Goal: Navigation & Orientation: Understand site structure

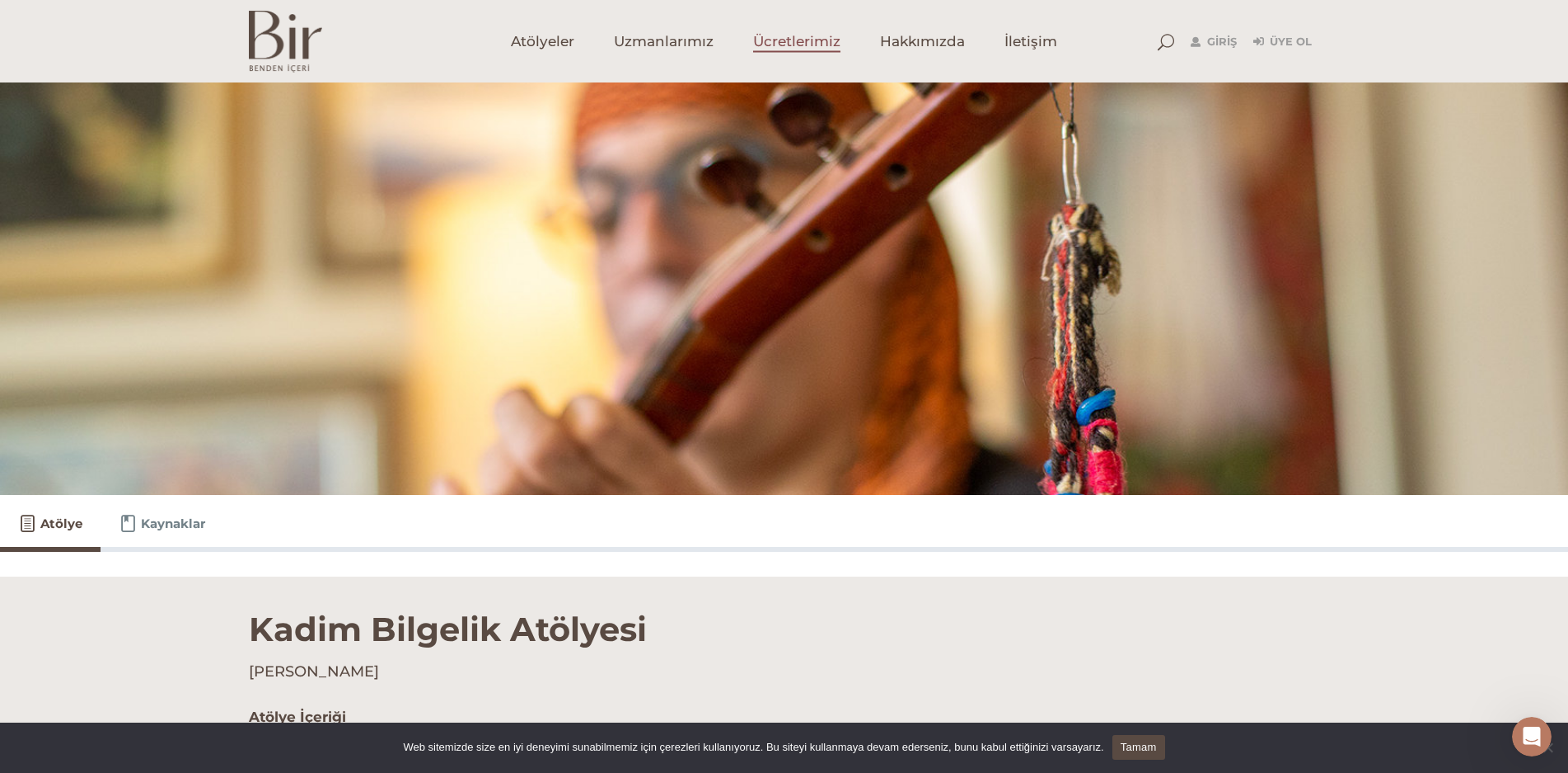
click at [815, 44] on span "Ücretlerimiz" at bounding box center [797, 42] width 87 height 19
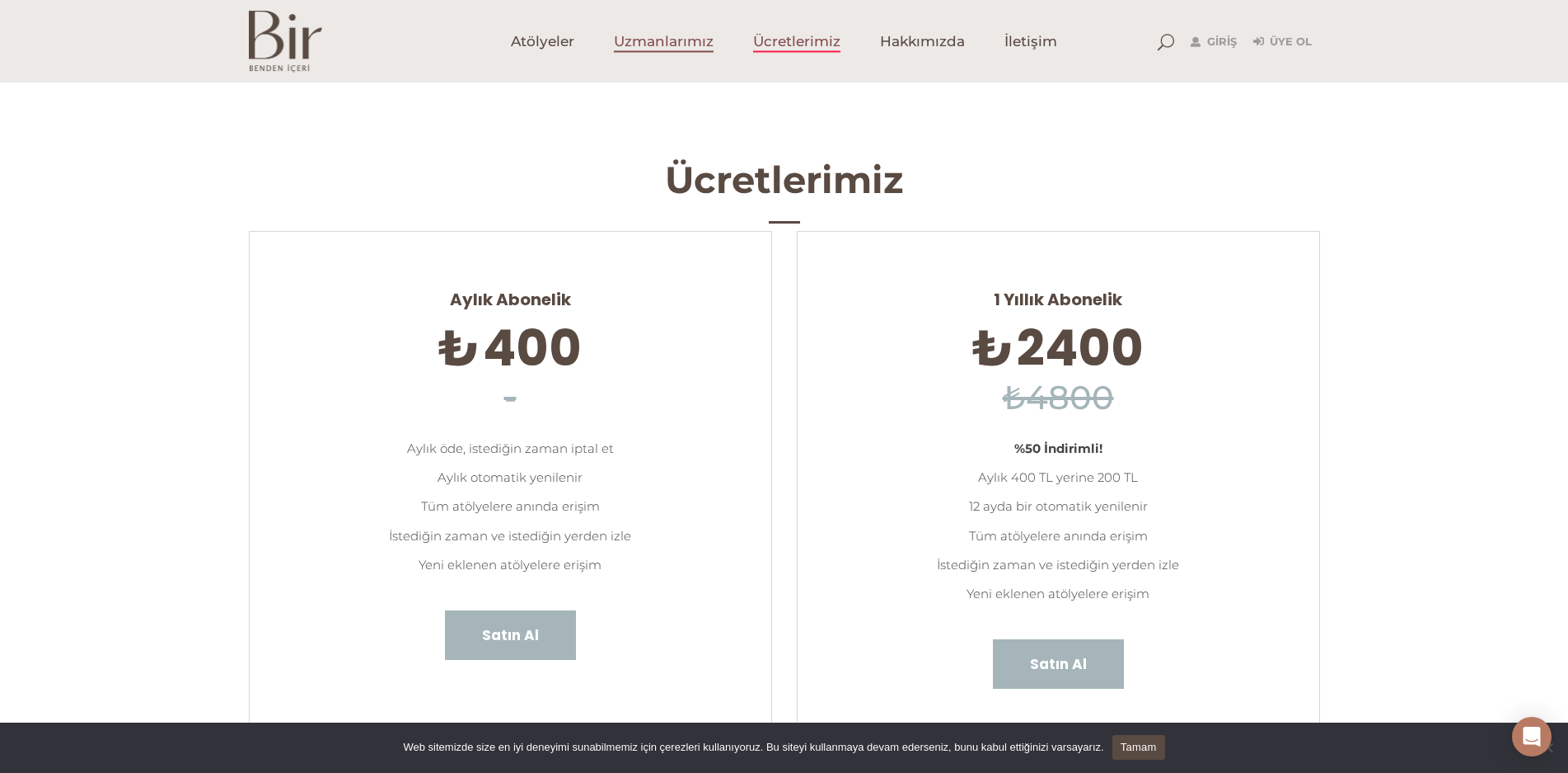
click at [646, 40] on span "Uzmanlarımız" at bounding box center [663, 42] width 99 height 19
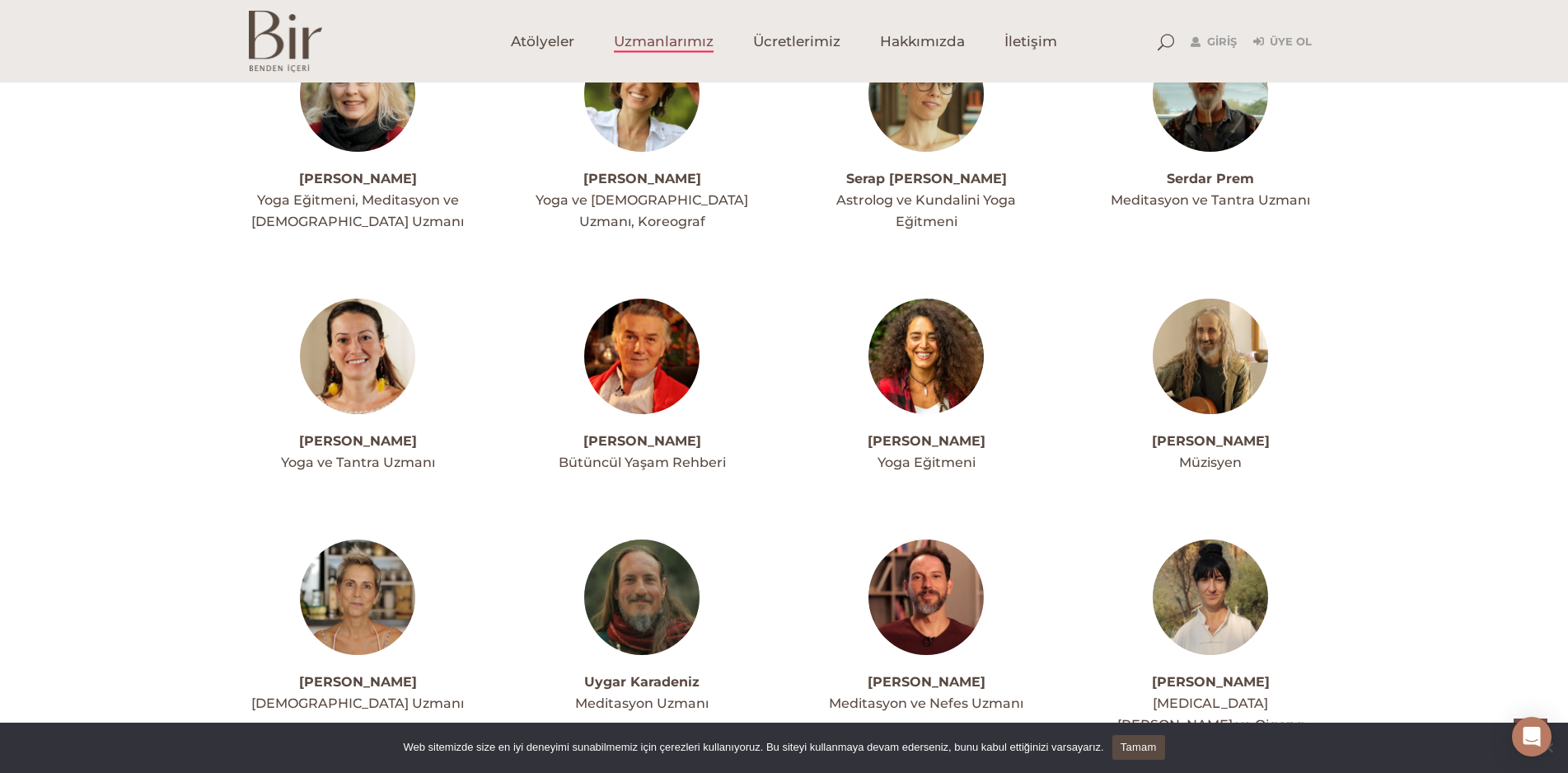
scroll to position [4205, 0]
